Goal: Information Seeking & Learning: Learn about a topic

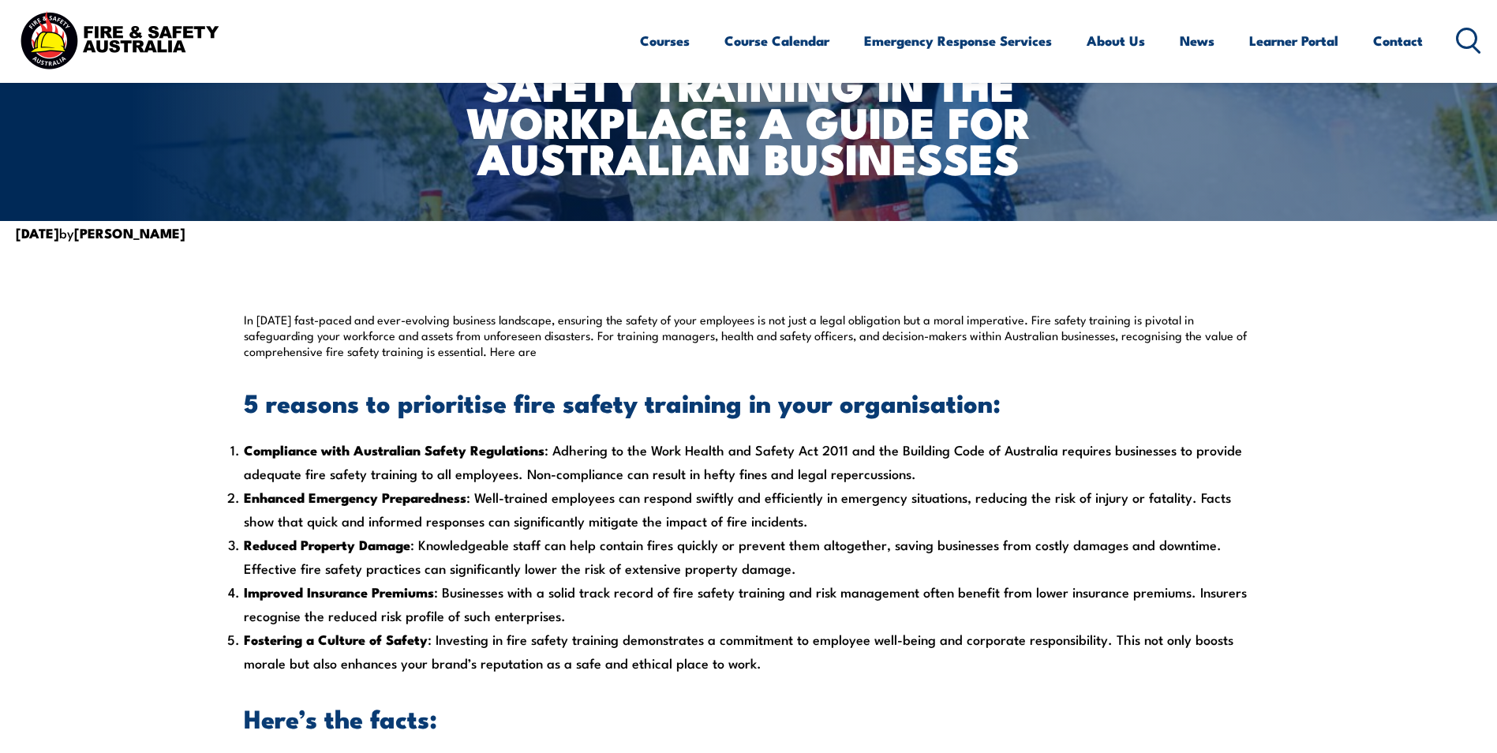
scroll to position [395, 0]
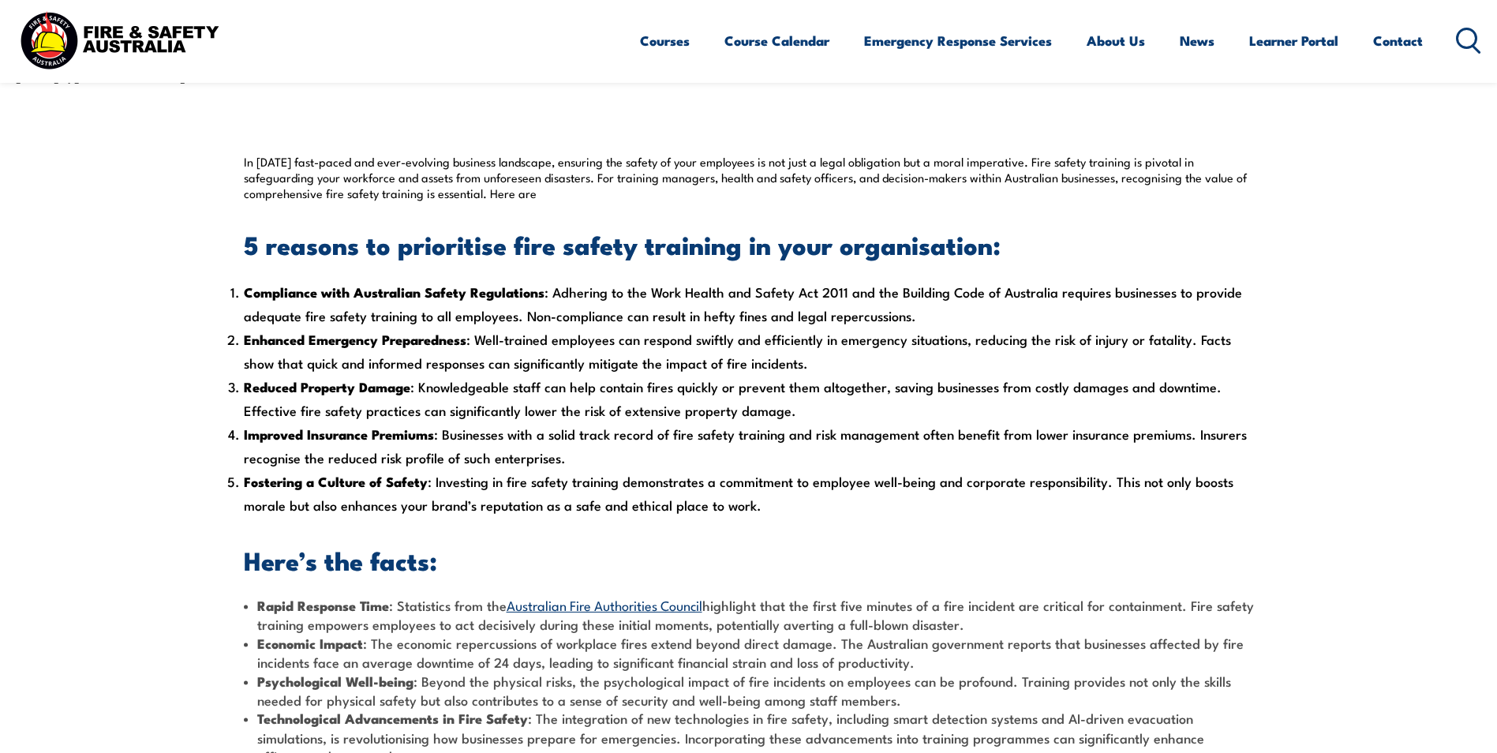
click at [625, 418] on li "Reduced Property Damage : Knowledgeable staff can help contain fires quickly or…" at bounding box center [749, 398] width 1010 height 47
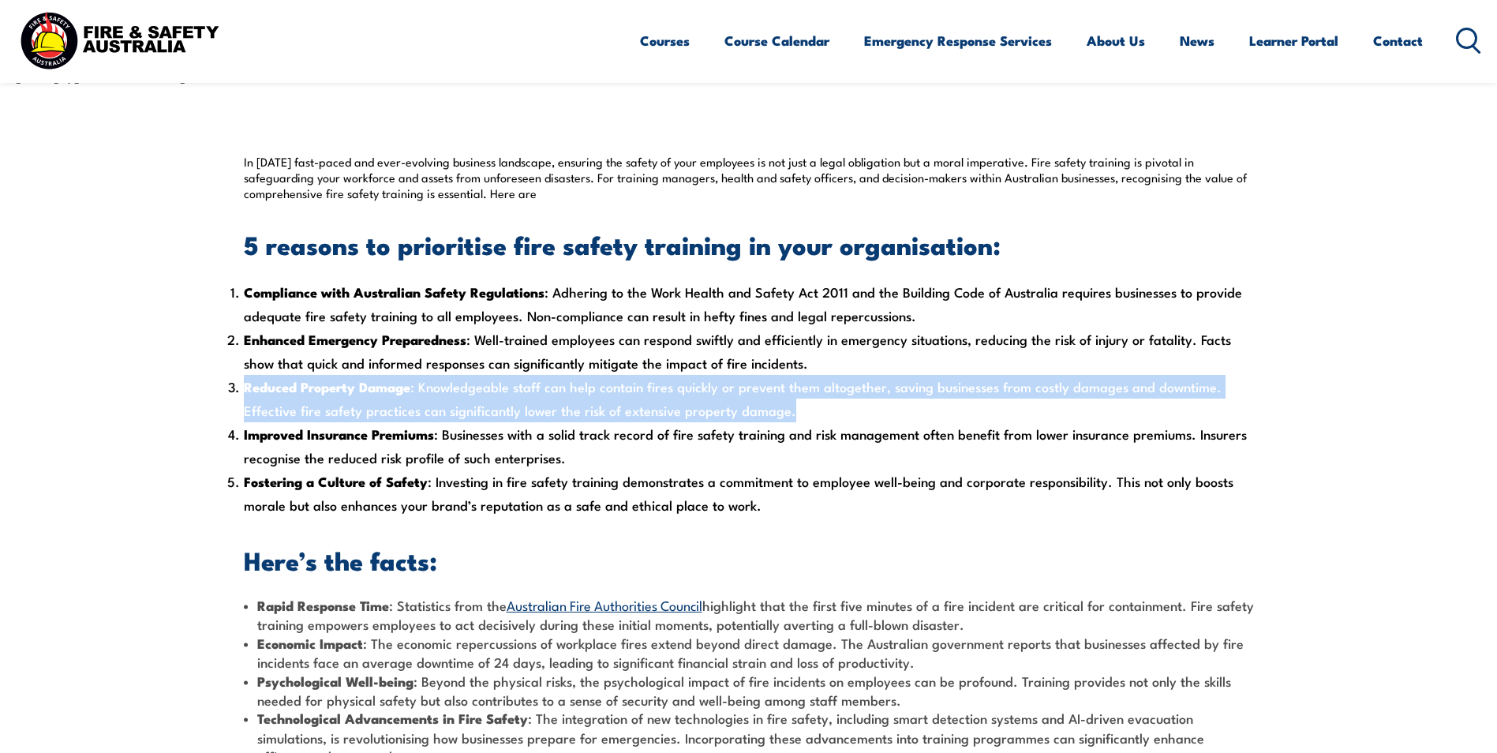
click at [625, 418] on li "Reduced Property Damage : Knowledgeable staff can help contain fires quickly or…" at bounding box center [749, 398] width 1010 height 47
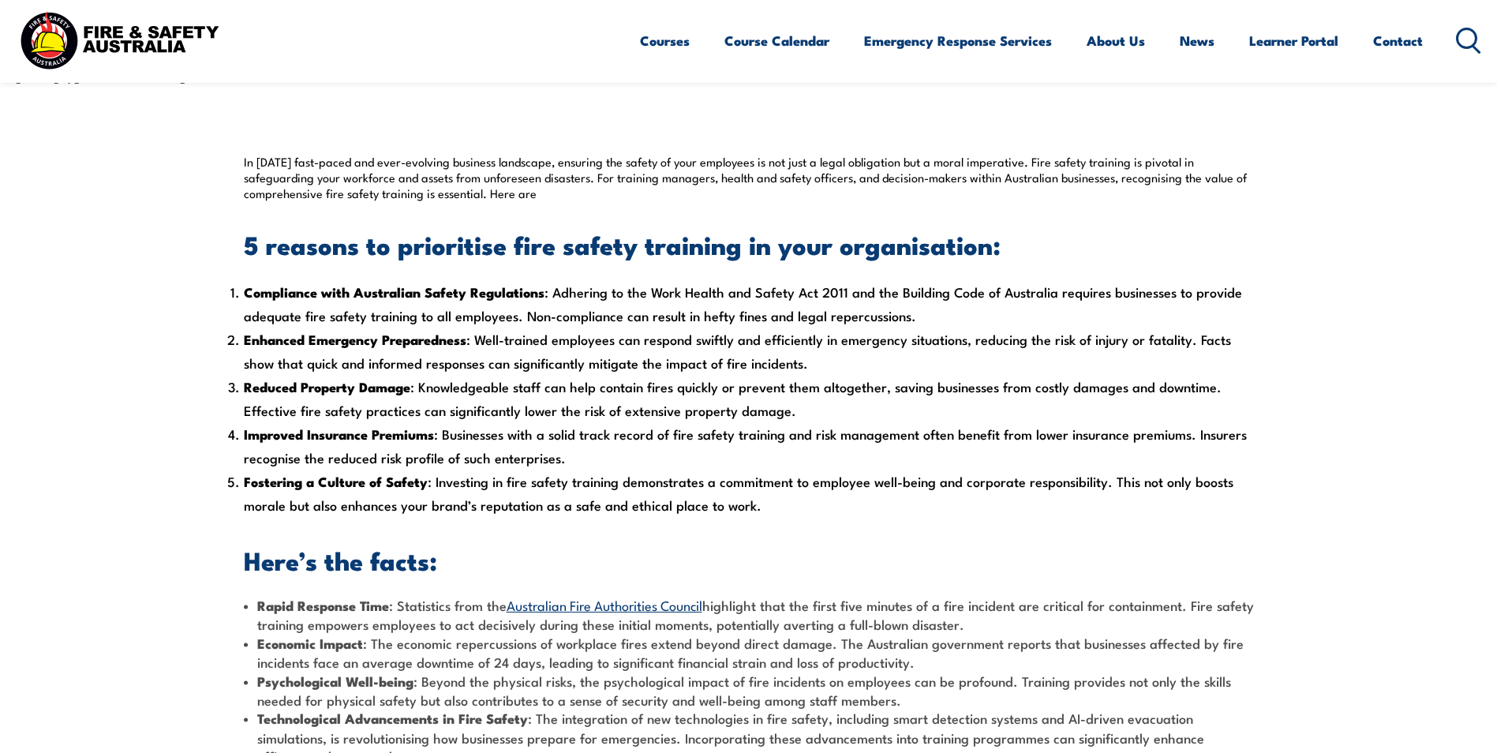
click at [780, 662] on li "Economic Impact : The economic repercussions of workplace fires extend beyond d…" at bounding box center [749, 653] width 1010 height 38
click at [762, 372] on li "Enhanced Emergency Preparedness : Well-trained employees can respond swiftly an…" at bounding box center [749, 351] width 1010 height 47
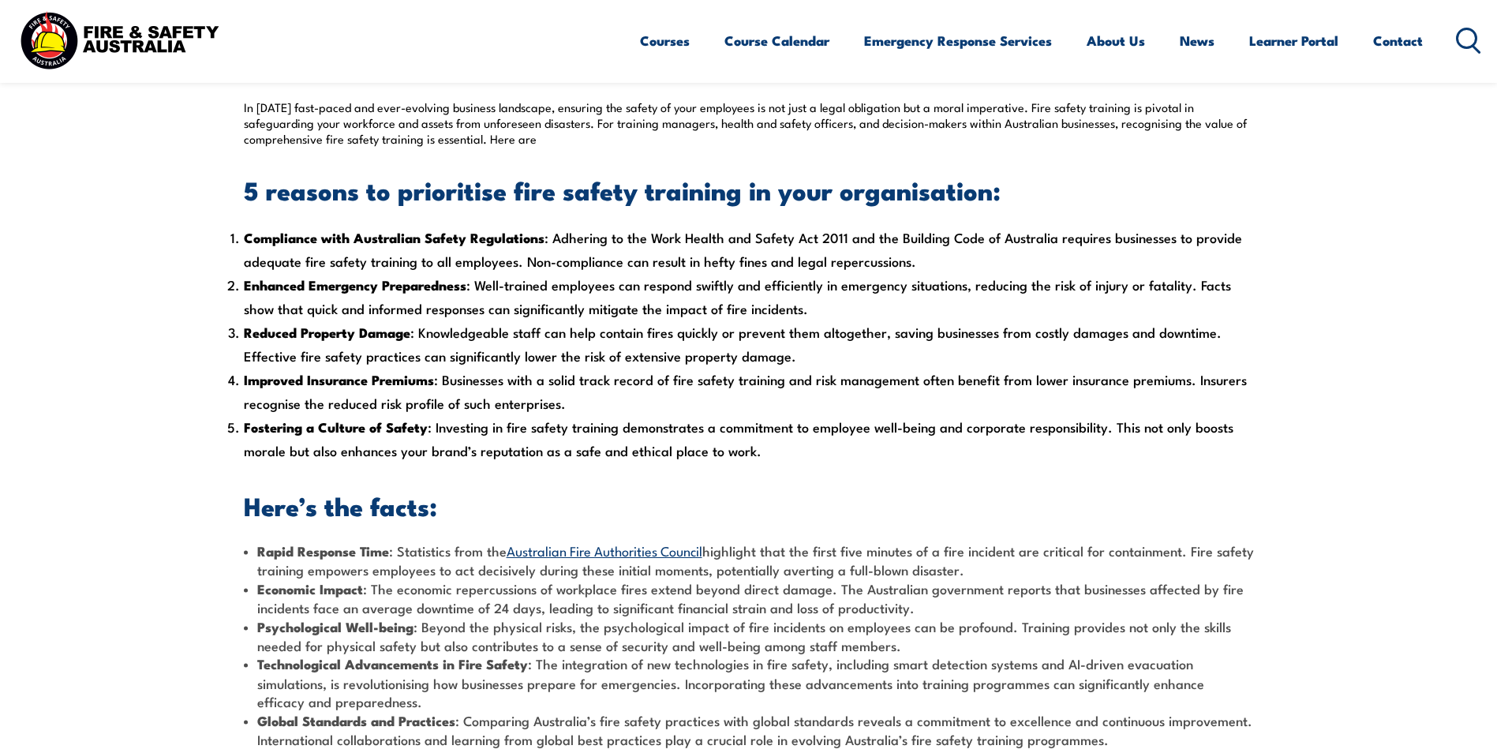
scroll to position [474, 0]
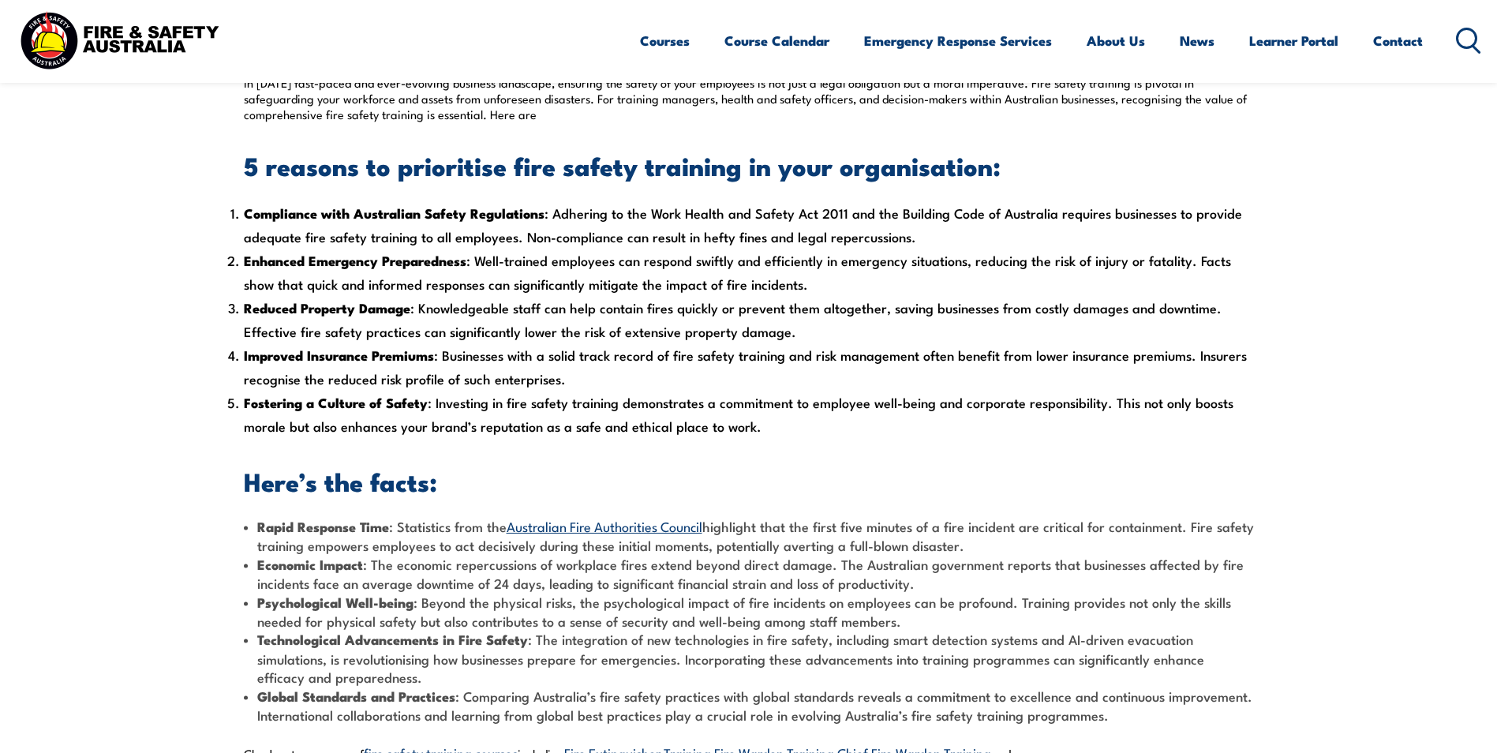
click at [755, 593] on li "Psychological Well-being : Beyond the physical risks, the psychological impact …" at bounding box center [749, 612] width 1010 height 38
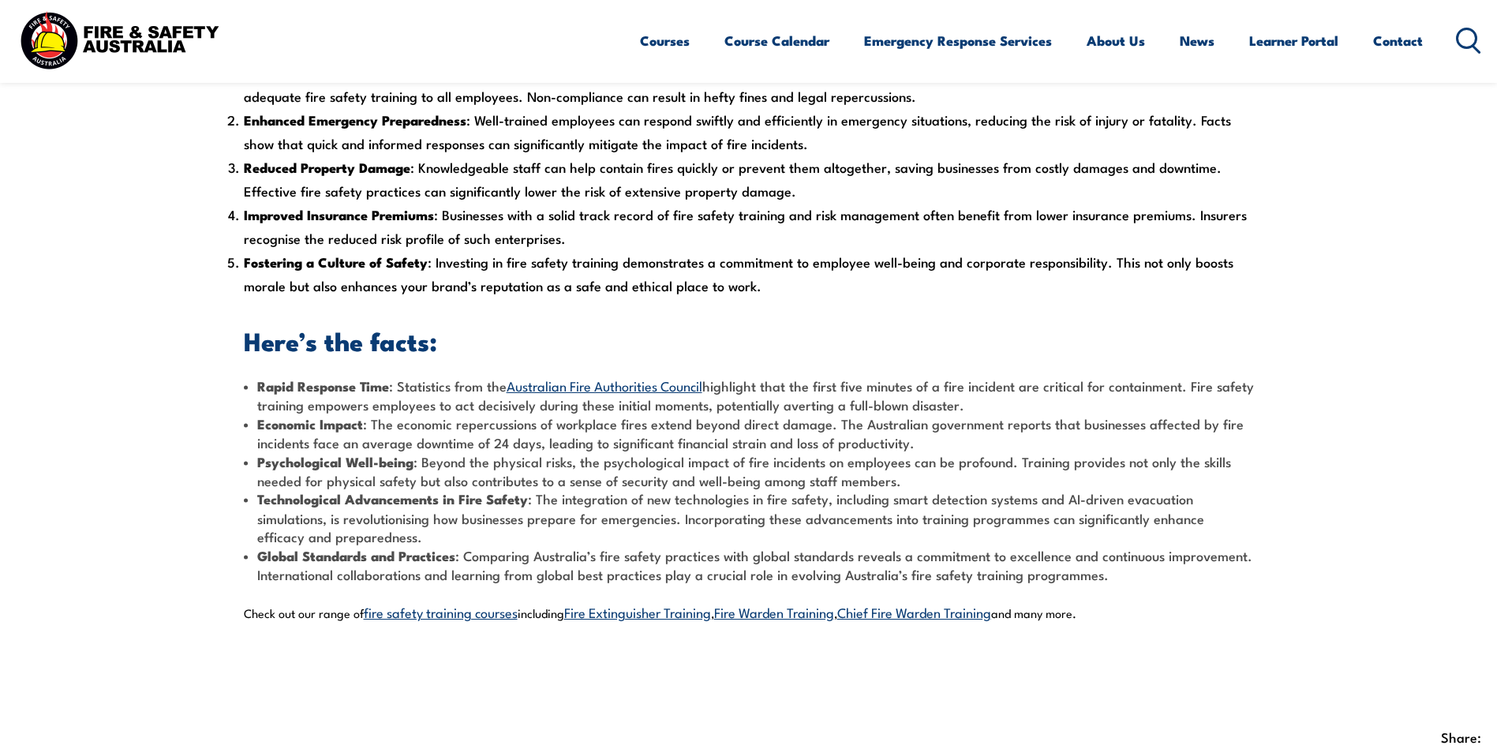
scroll to position [631, 0]
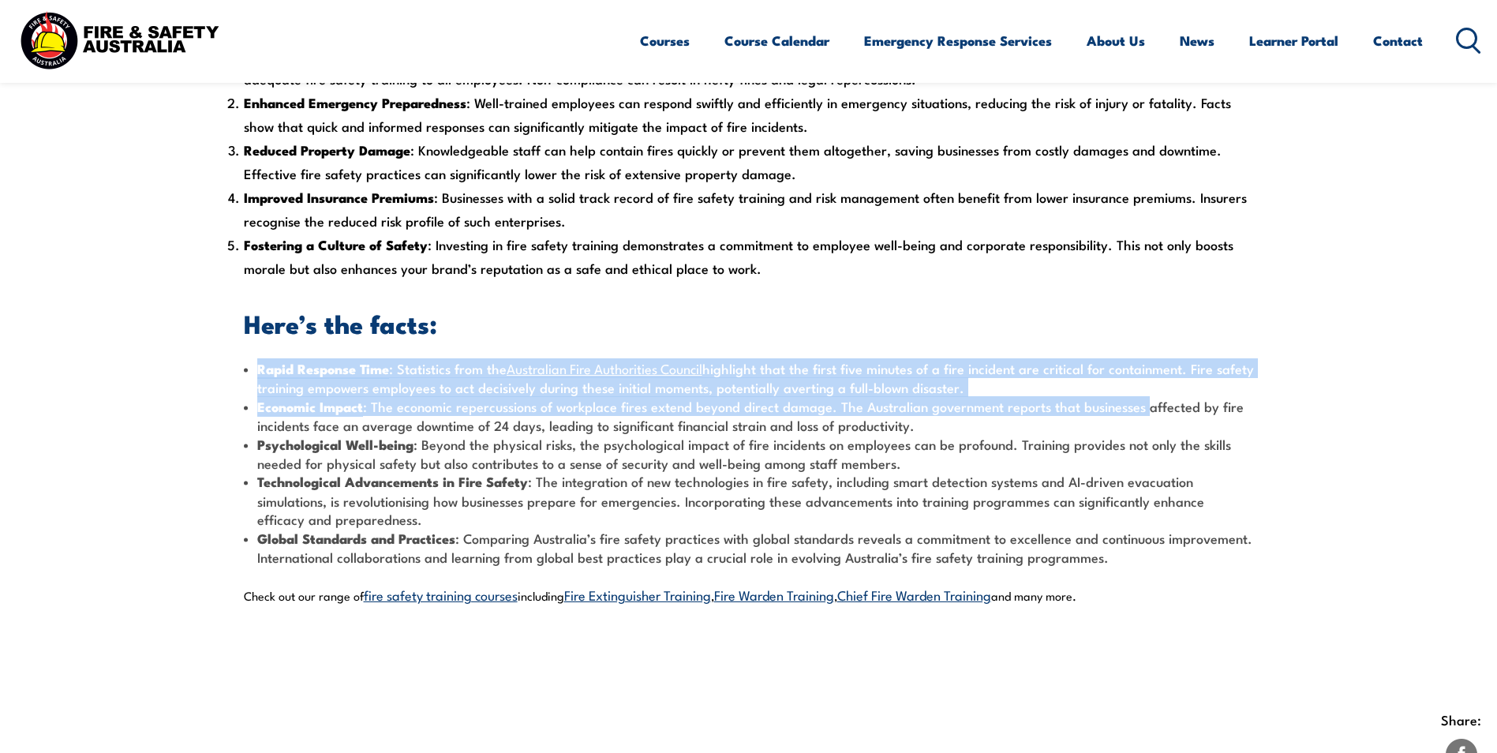
drag, startPoint x: 255, startPoint y: 369, endPoint x: 1137, endPoint y: 399, distance: 882.2
click at [1137, 399] on ul "Rapid Response Time : Statistics from the Australian Fire Authorities Council h…" at bounding box center [749, 462] width 1010 height 207
click at [1137, 402] on li "Economic Impact : The economic repercussions of workplace fires extend beyond d…" at bounding box center [749, 416] width 1010 height 38
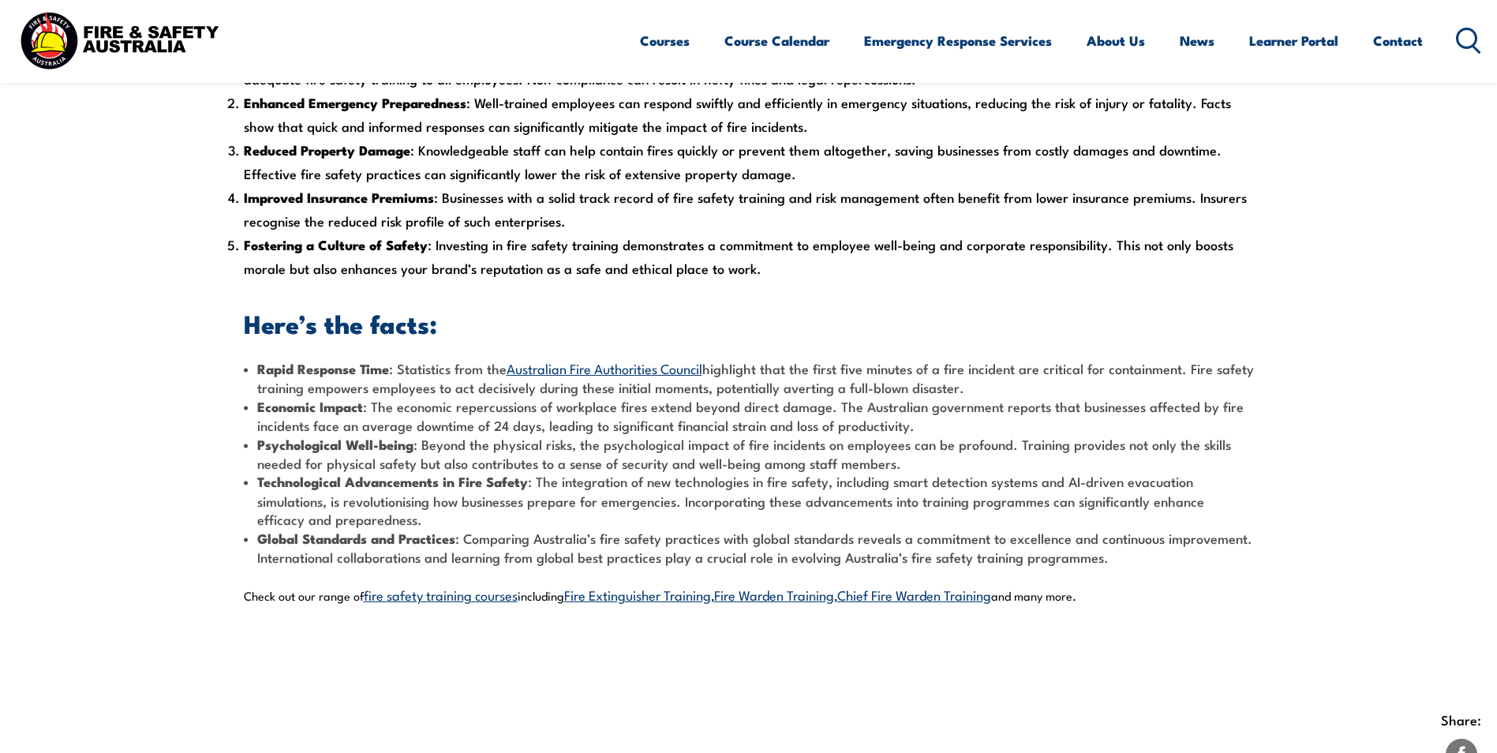
scroll to position [395, 0]
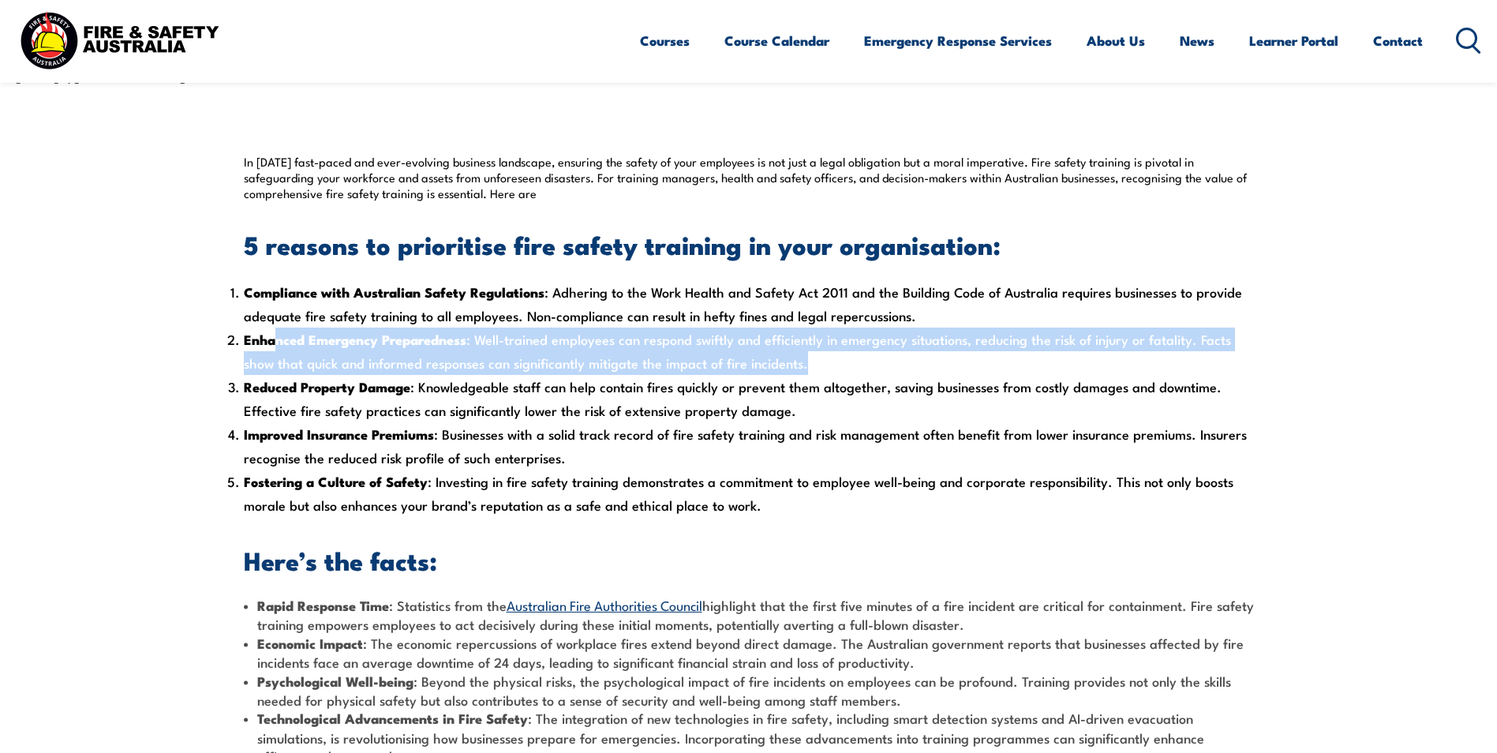
drag, startPoint x: 287, startPoint y: 341, endPoint x: 865, endPoint y: 352, distance: 578.7
click at [865, 352] on li "Enhanced Emergency Preparedness : Well-trained employees can respond swiftly an…" at bounding box center [749, 351] width 1010 height 47
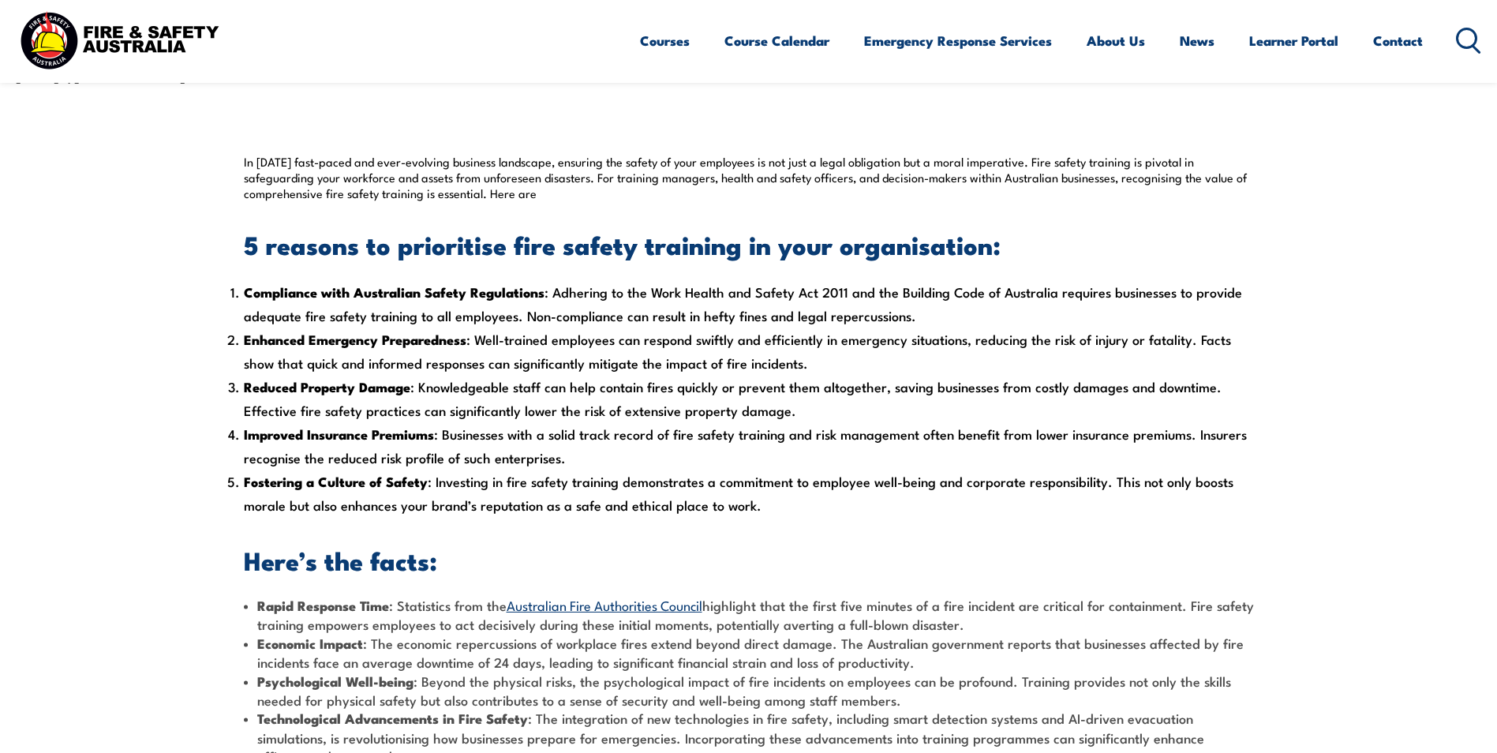
click at [865, 352] on li "Enhanced Emergency Preparedness : Well-trained employees can respond swiftly an…" at bounding box center [749, 351] width 1010 height 47
drag, startPoint x: 865, startPoint y: 352, endPoint x: 878, endPoint y: 466, distance: 115.2
click at [878, 466] on li "Improved Insurance Premiums : Businesses with a solid track record of fire safe…" at bounding box center [749, 445] width 1010 height 47
click at [377, 390] on strong "Reduced Property Damage" at bounding box center [327, 386] width 167 height 21
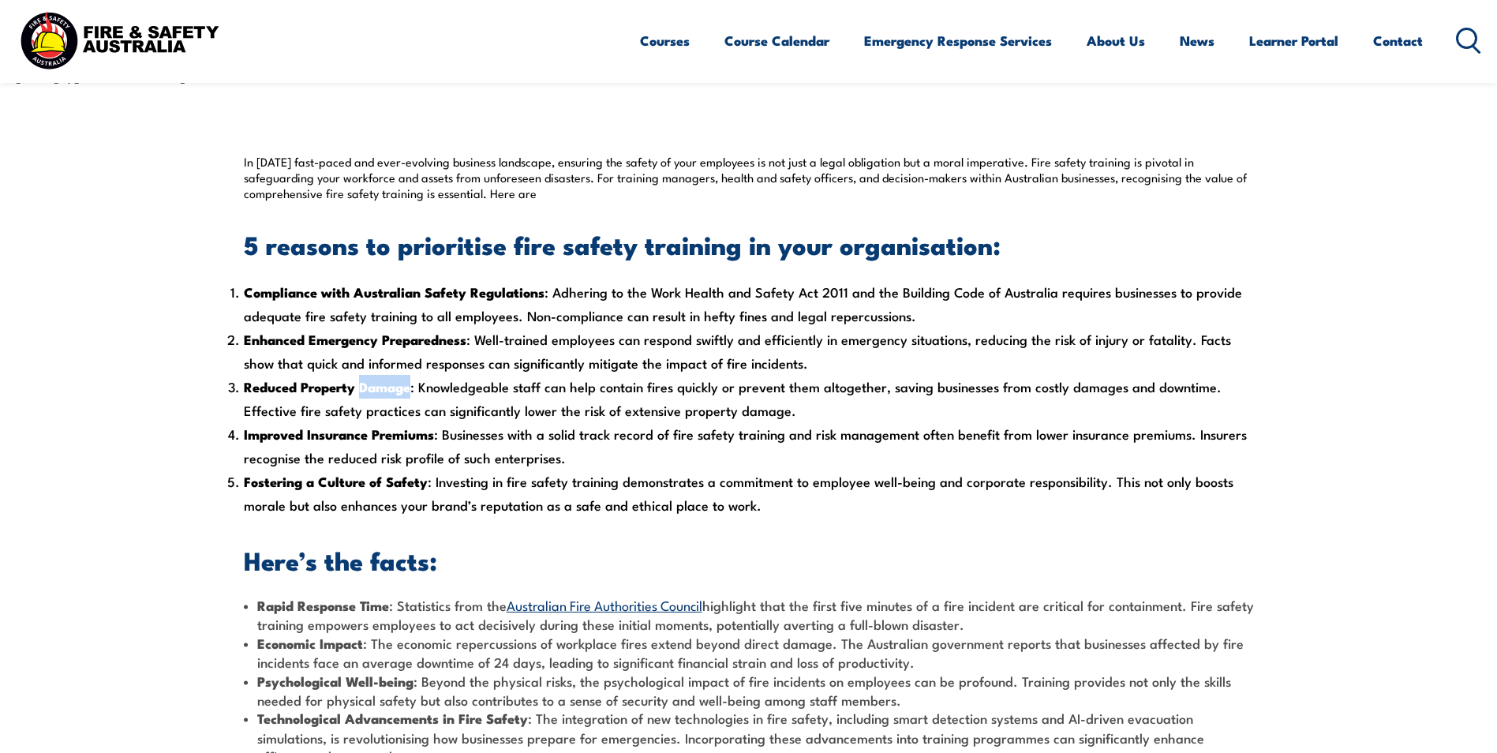
click at [377, 390] on strong "Reduced Property Damage" at bounding box center [327, 386] width 167 height 21
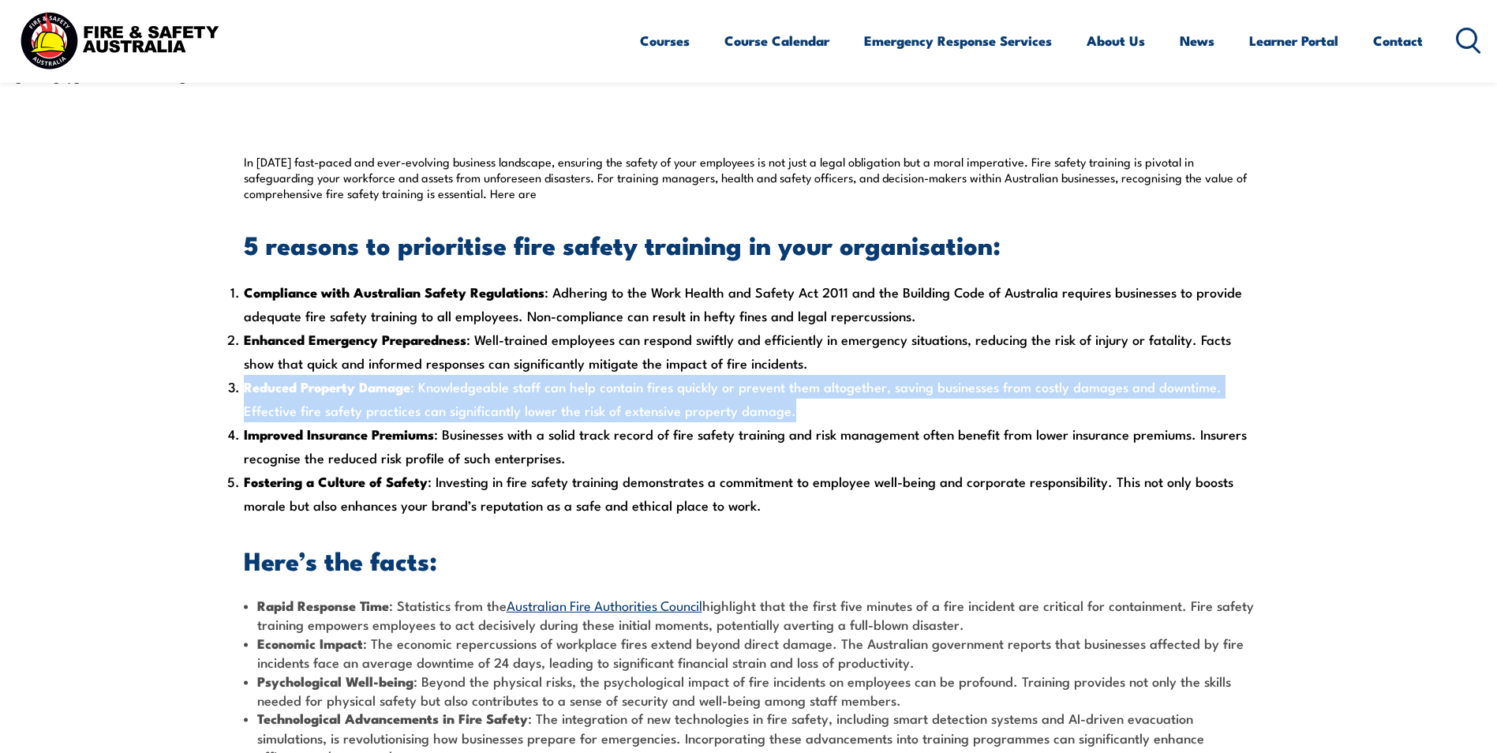
click at [377, 390] on strong "Reduced Property Damage" at bounding box center [327, 386] width 167 height 21
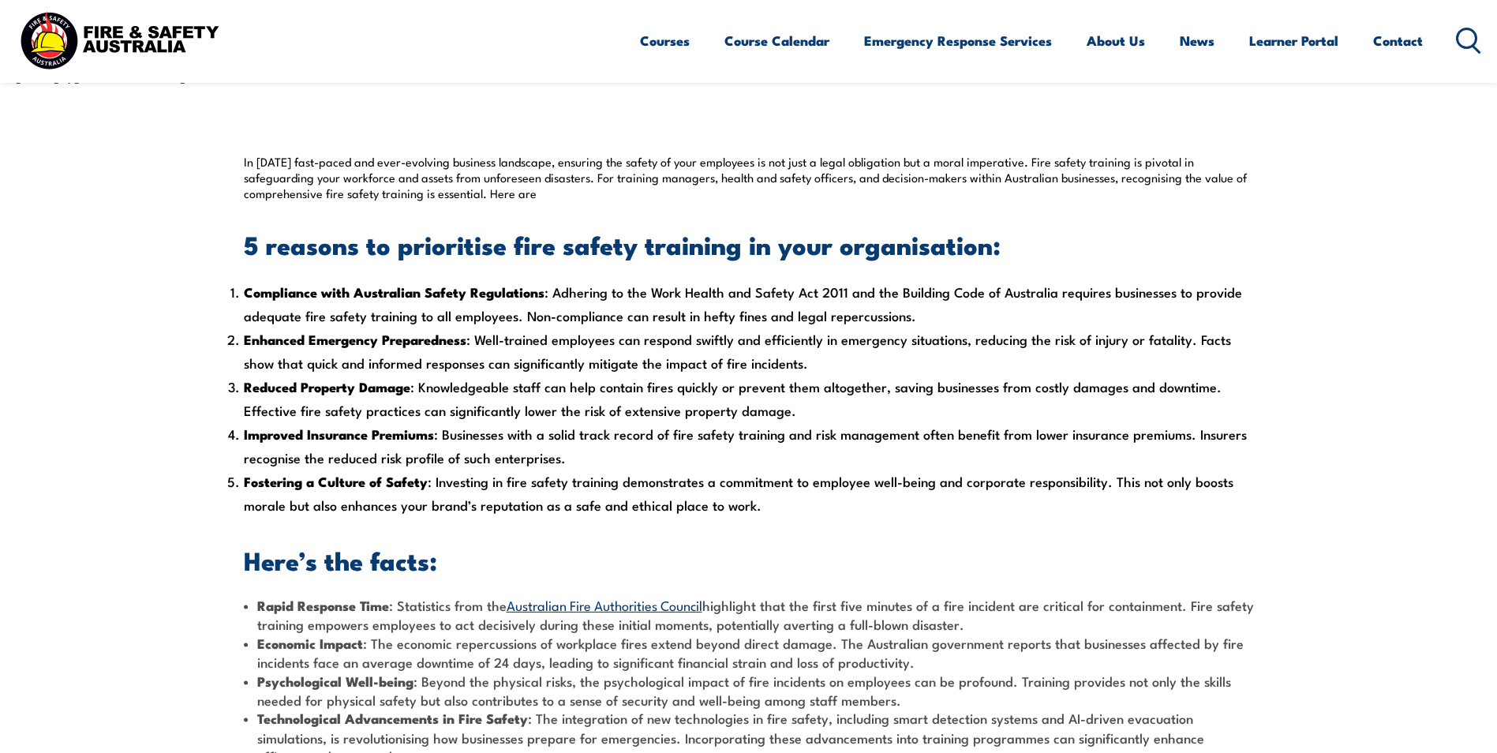
drag, startPoint x: 377, startPoint y: 390, endPoint x: 926, endPoint y: 421, distance: 549.4
click at [833, 572] on div "In today’s fast-paced and ever-evolving business landscape, ensuring the safety…" at bounding box center [749, 497] width 1010 height 687
click at [641, 523] on div "In today’s fast-paced and ever-evolving business landscape, ensuring the safety…" at bounding box center [749, 497] width 1010 height 687
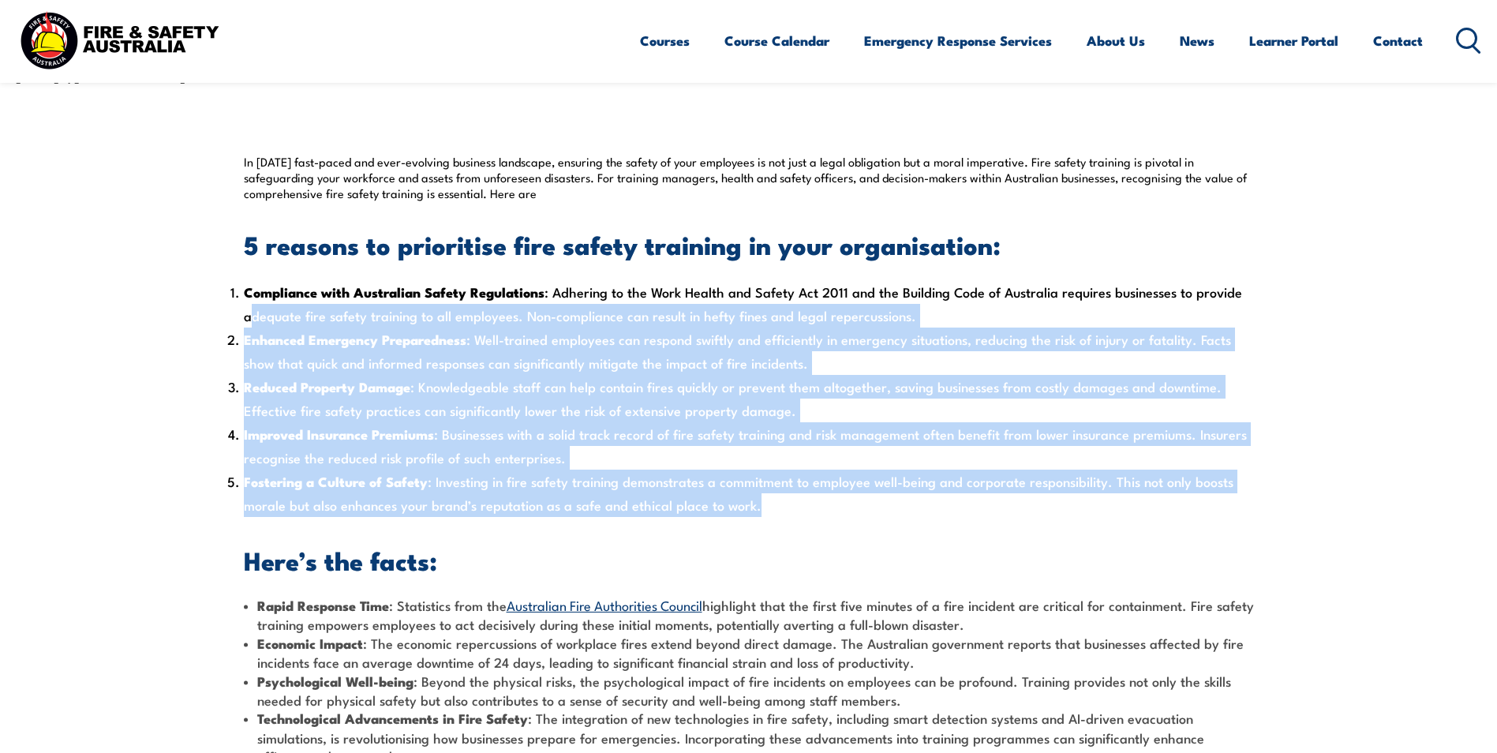
drag, startPoint x: 252, startPoint y: 323, endPoint x: 781, endPoint y: 501, distance: 558.8
click at [781, 501] on ol "Compliance with Australian Safety Regulations : Adhering to the Work Health and…" at bounding box center [749, 398] width 1010 height 237
click at [781, 501] on li "Fostering a Culture of Safety : Investing in fire safety training demonstrates …" at bounding box center [749, 493] width 1010 height 47
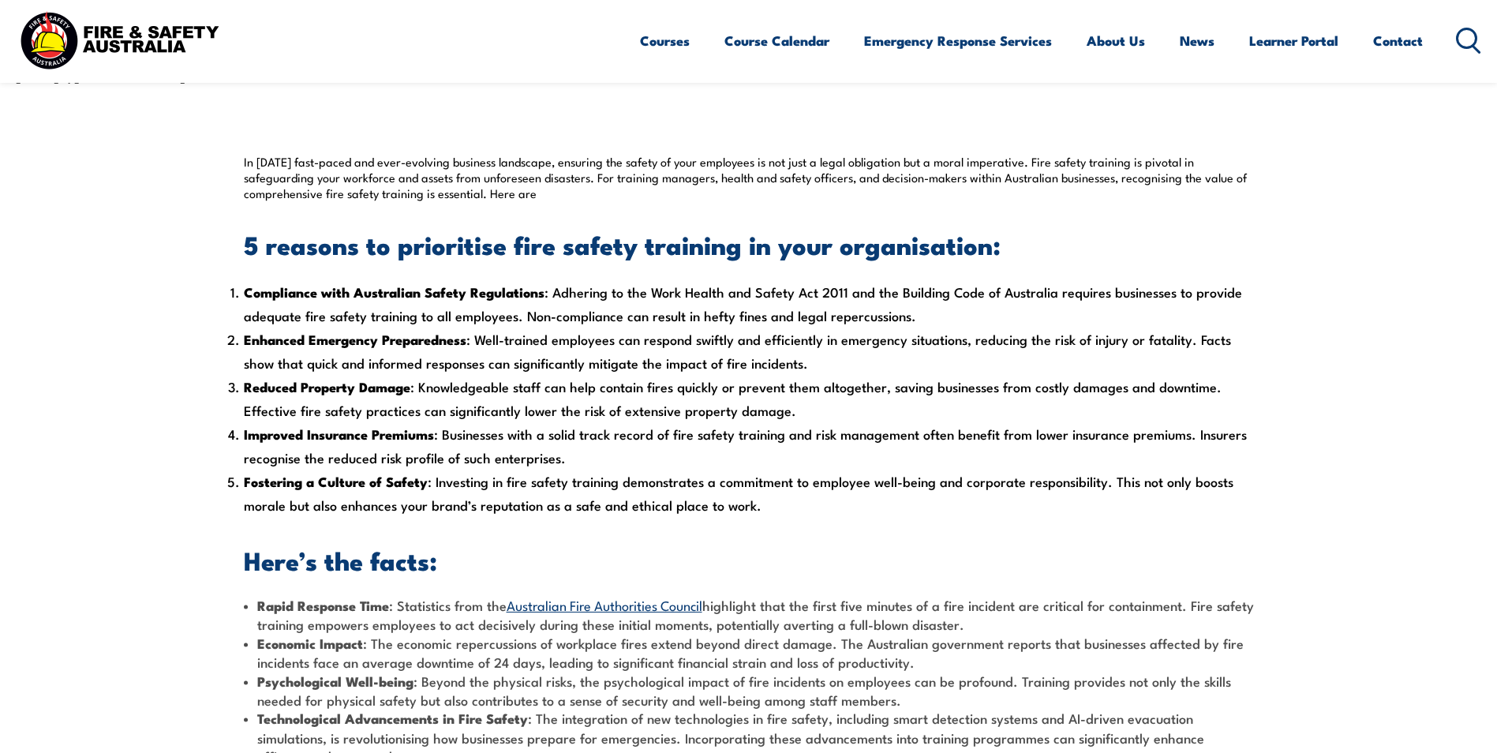
click at [781, 501] on li "Fostering a Culture of Safety : Investing in fire safety training demonstrates …" at bounding box center [749, 493] width 1010 height 47
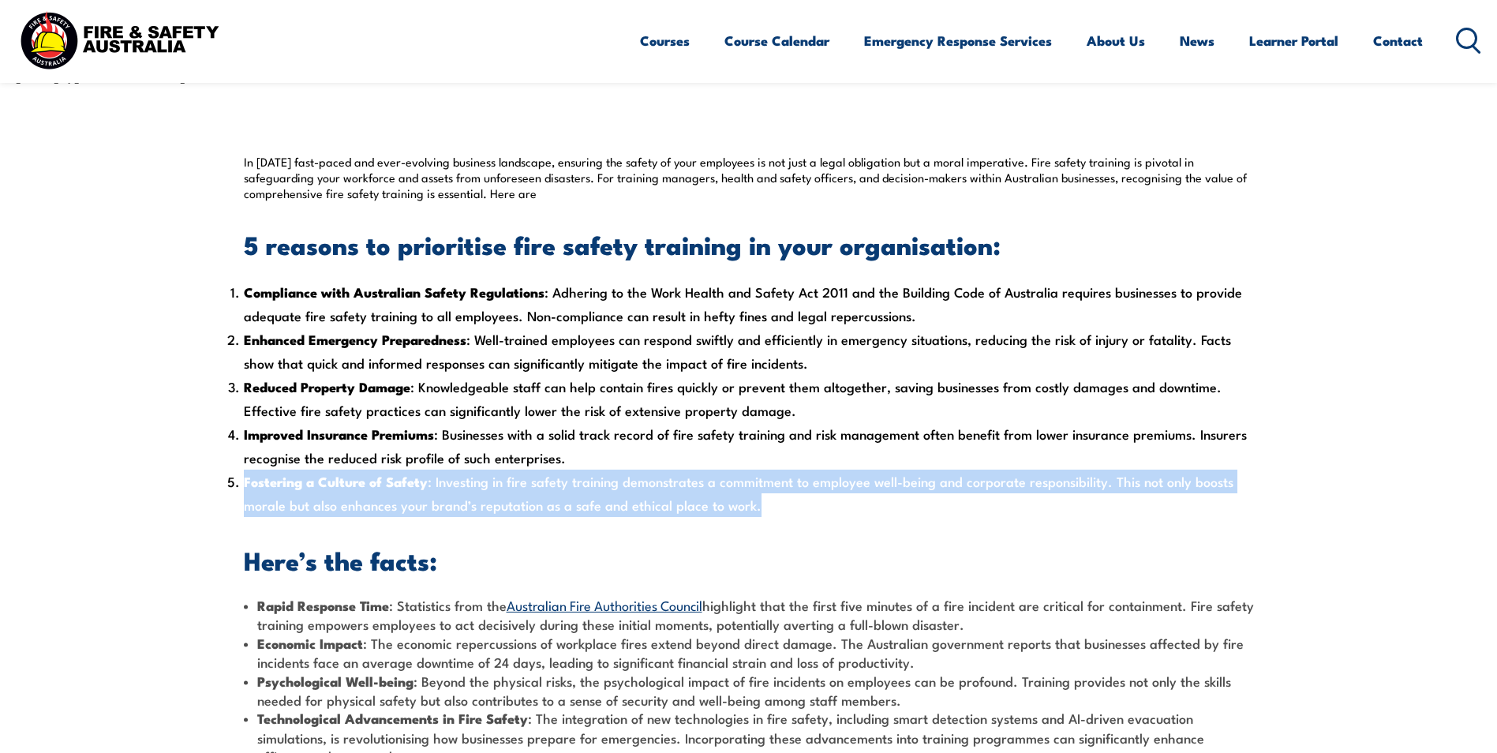
click at [781, 501] on li "Fostering a Culture of Safety : Investing in fire safety training demonstrates …" at bounding box center [749, 493] width 1010 height 47
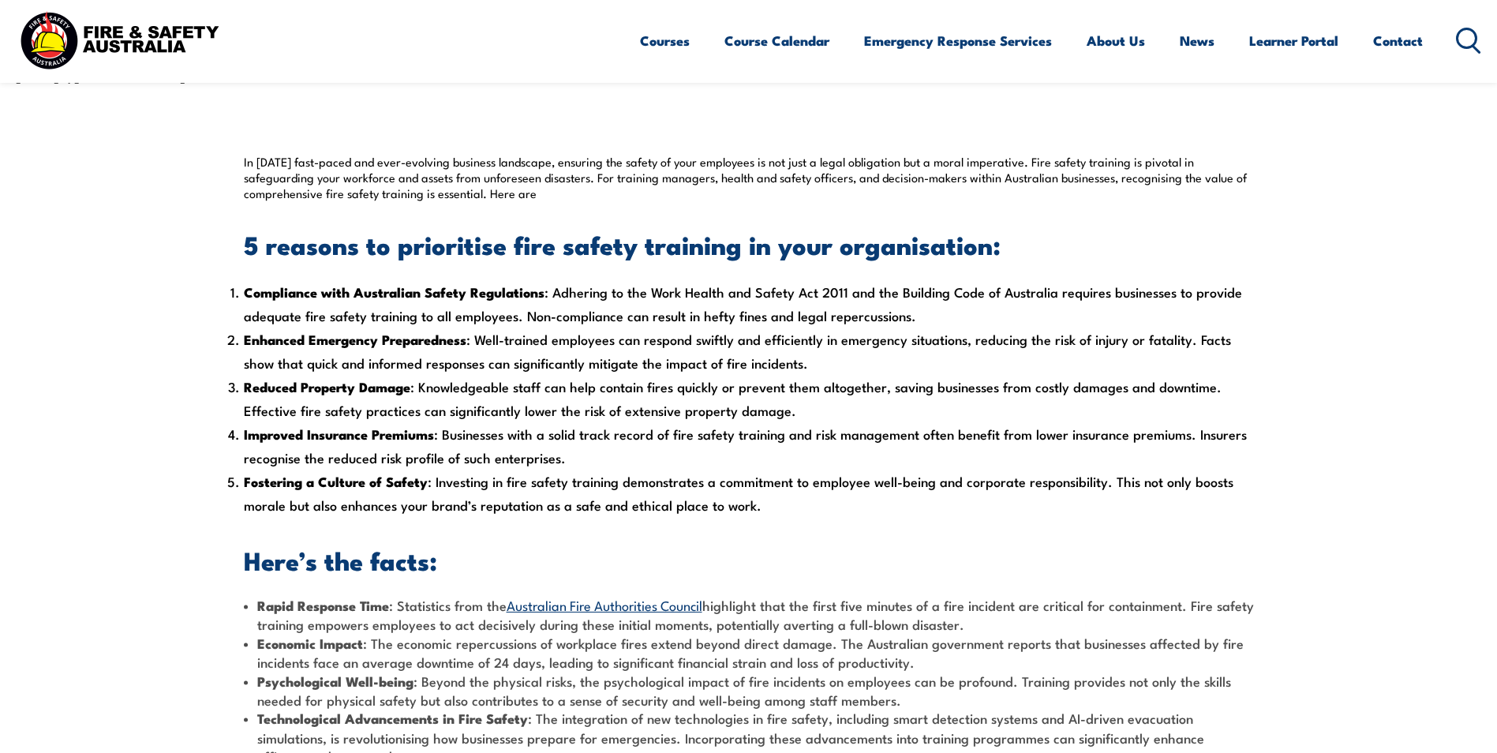
click at [781, 501] on li "Fostering a Culture of Safety : Investing in fire safety training demonstrates …" at bounding box center [749, 493] width 1010 height 47
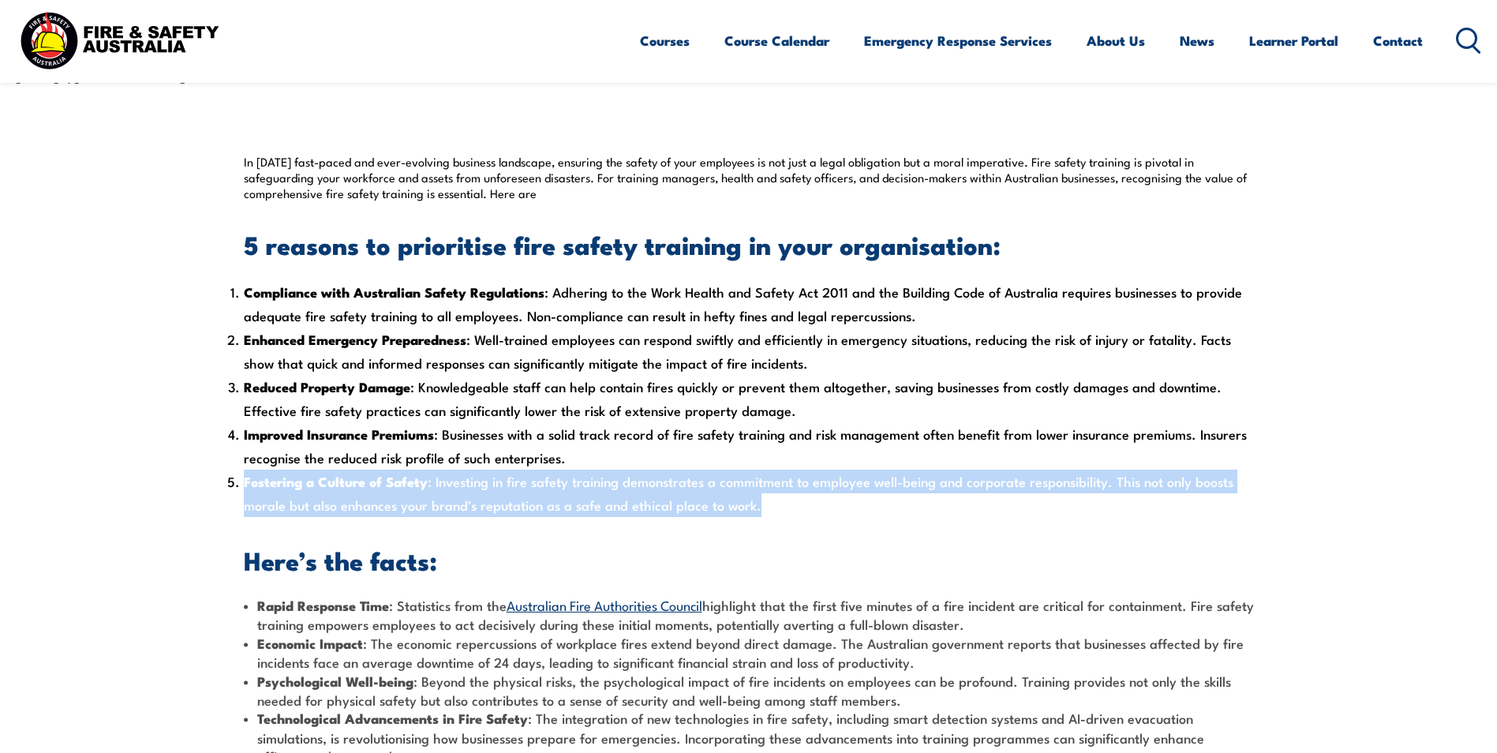
click at [781, 501] on li "Fostering a Culture of Safety : Investing in fire safety training demonstrates …" at bounding box center [749, 493] width 1010 height 47
click at [148, 35] on img at bounding box center [119, 40] width 207 height 68
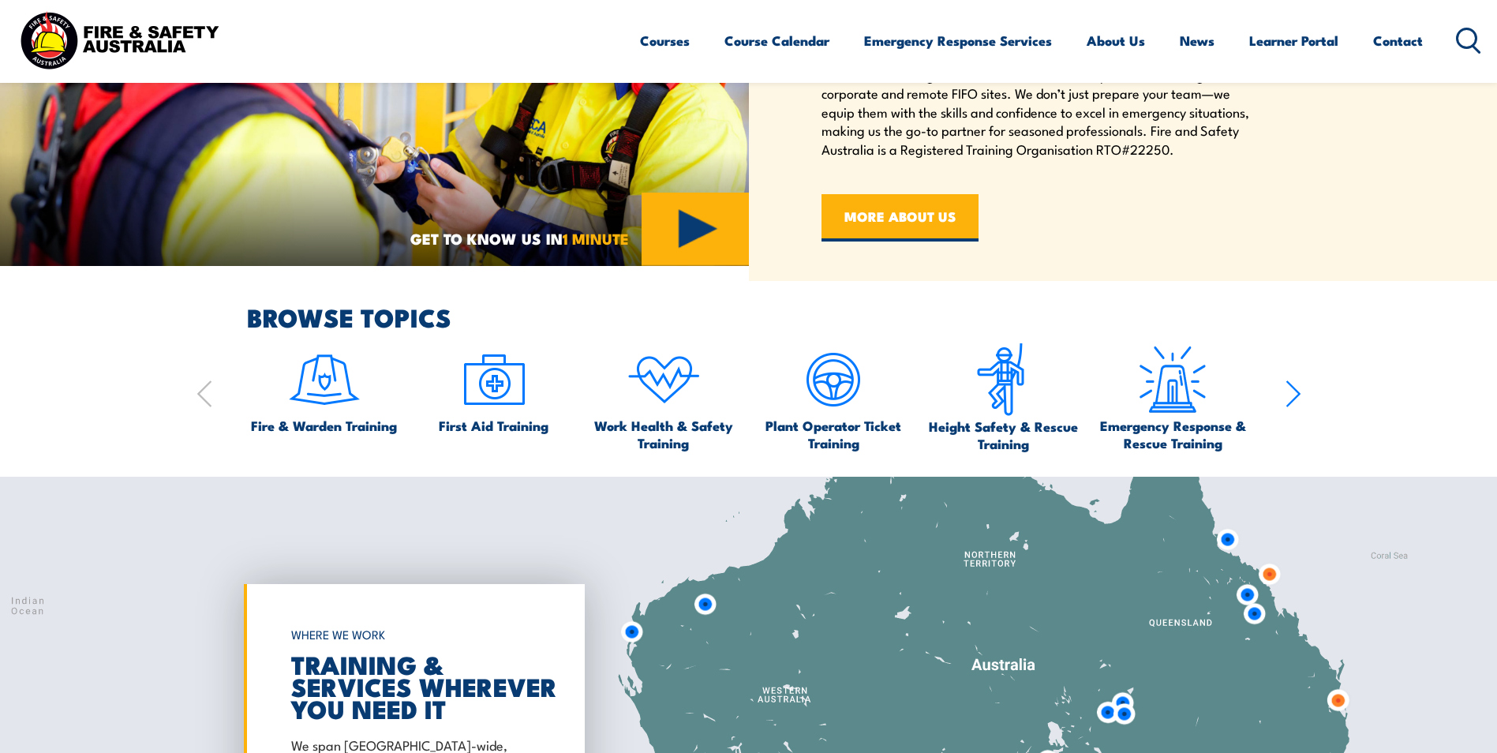
scroll to position [947, 0]
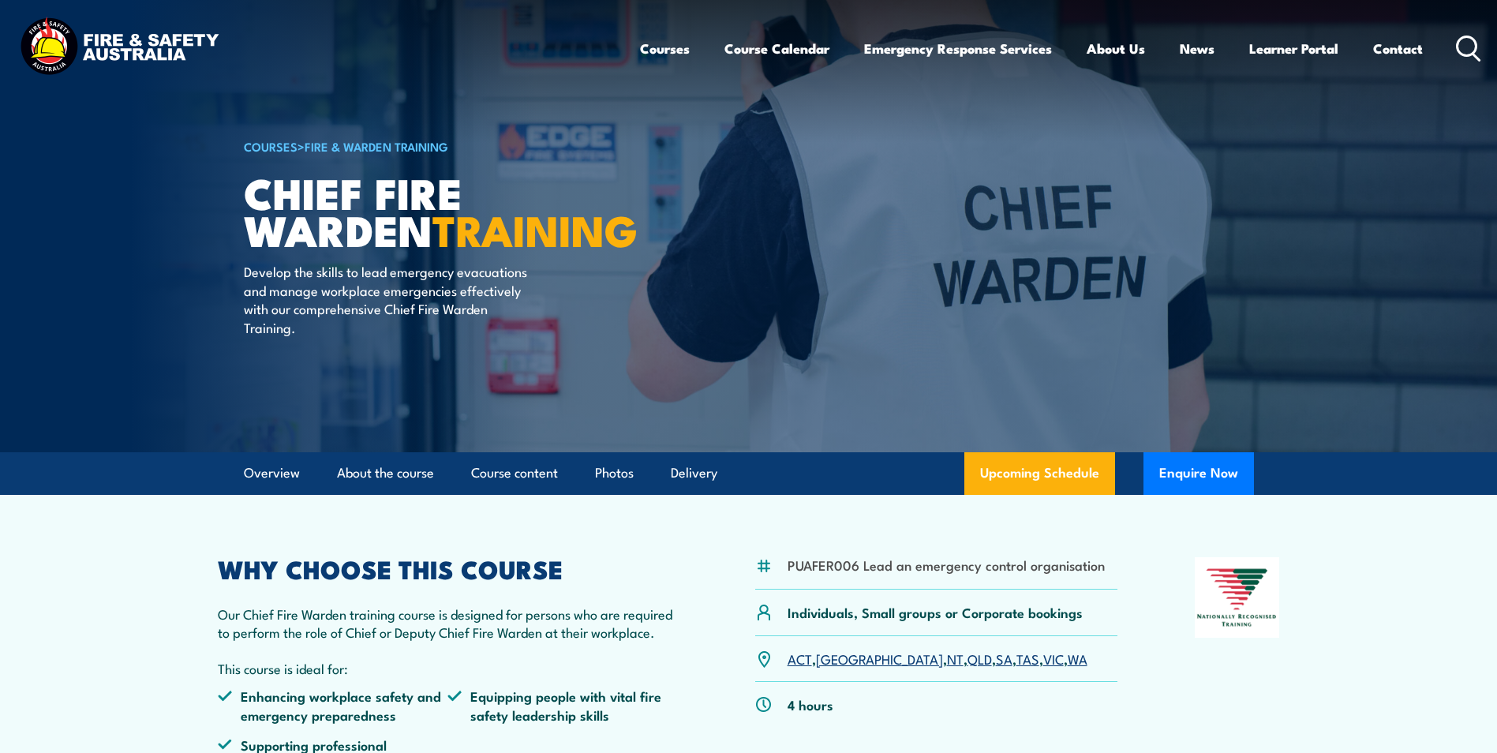
click at [1184, 349] on article "COURSES > Fire & Warden Training Chief Fire Warden TRAINING Develop the skills …" at bounding box center [749, 226] width 1010 height 452
click at [1250, 264] on article "COURSES > Fire & Warden Training Chief Fire Warden TRAINING Develop the skills …" at bounding box center [749, 226] width 1010 height 452
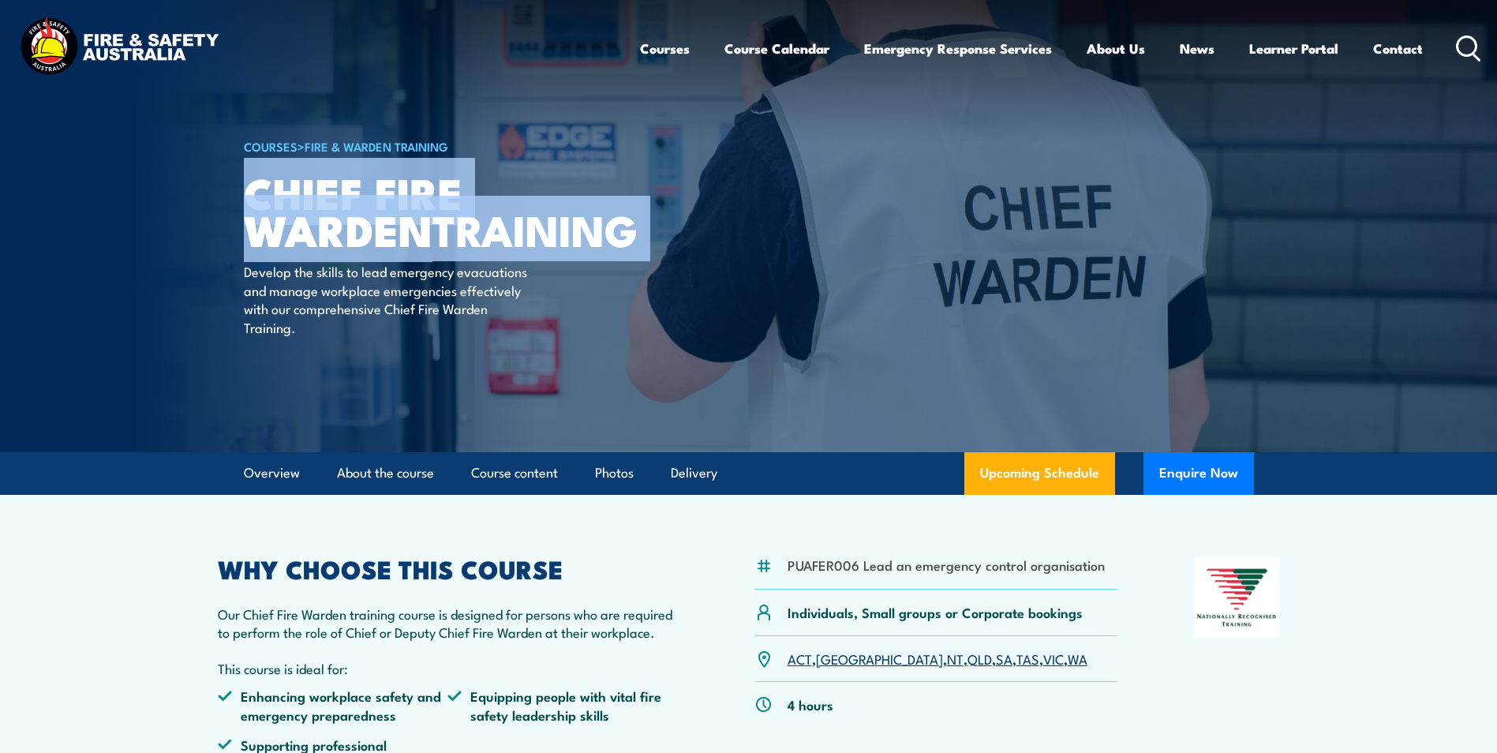
click at [1250, 264] on article "COURSES > Fire & Warden Training Chief Fire Warden TRAINING Develop the skills …" at bounding box center [749, 226] width 1010 height 452
drag, startPoint x: 1250, startPoint y: 264, endPoint x: 1464, endPoint y: 237, distance: 215.7
click at [1249, 263] on article "COURSES > Fire & Warden Training Chief Fire Warden TRAINING Develop the skills …" at bounding box center [749, 226] width 1010 height 452
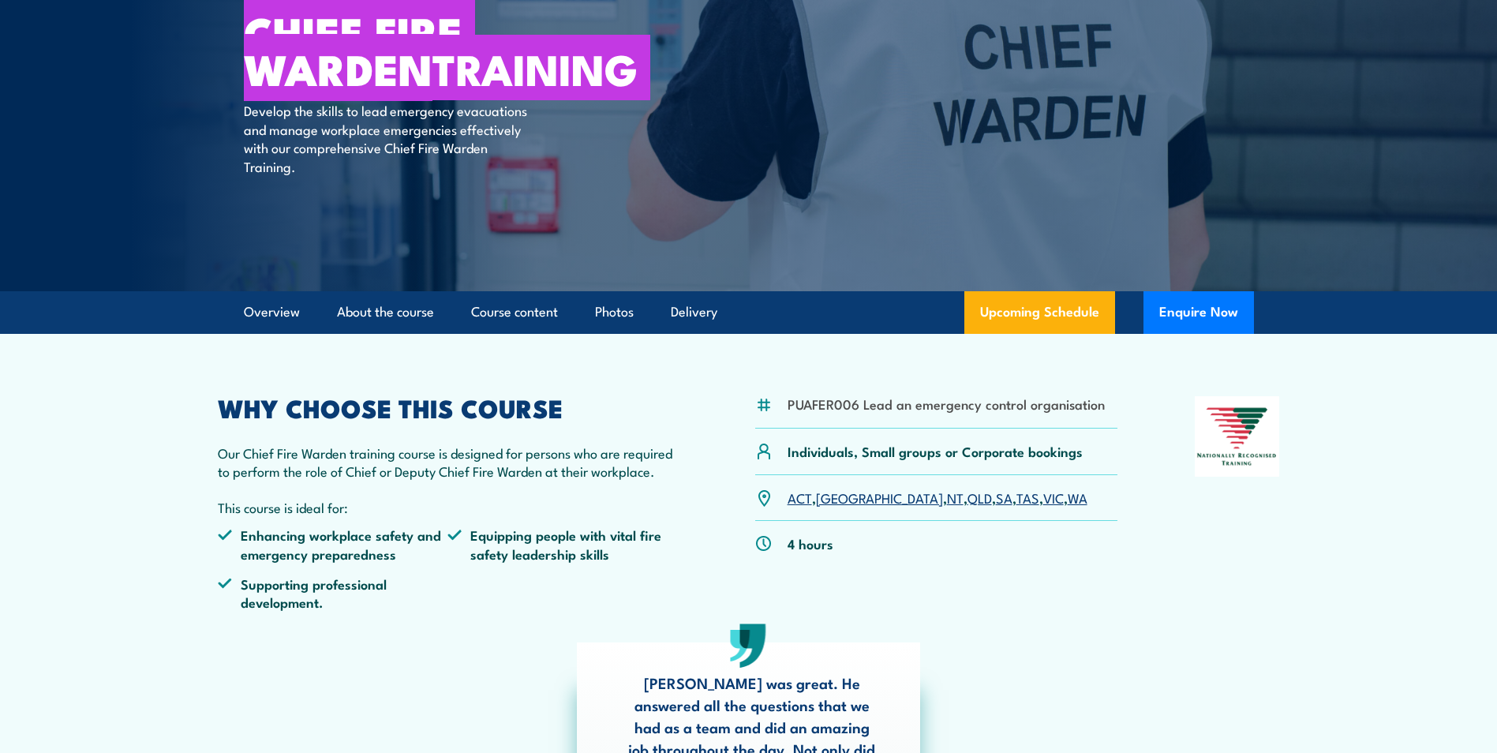
scroll to position [237, 0]
